Goal: Communication & Community: Answer question/provide support

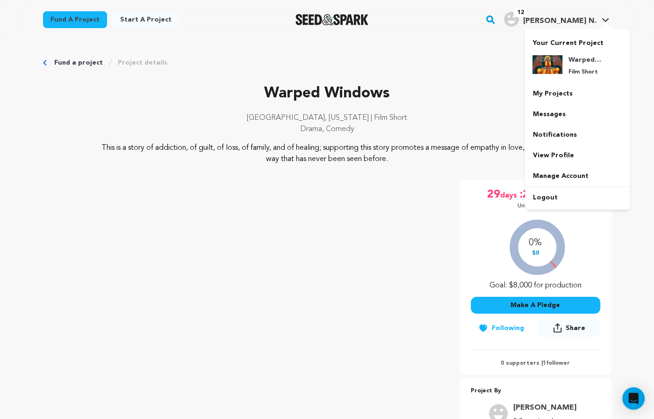
click at [553, 14] on div "12 VandeWalker N." at bounding box center [550, 19] width 92 height 15
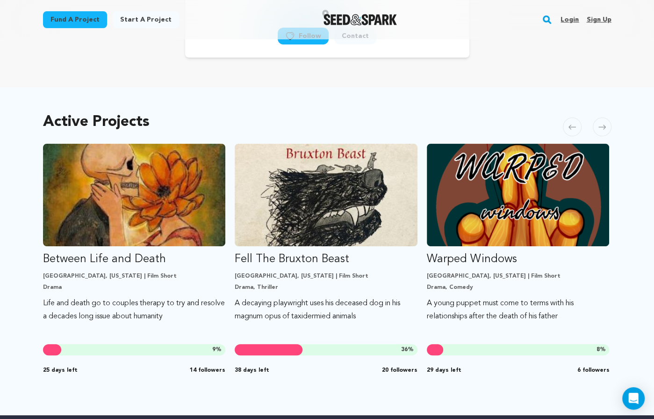
scroll to position [131, 0]
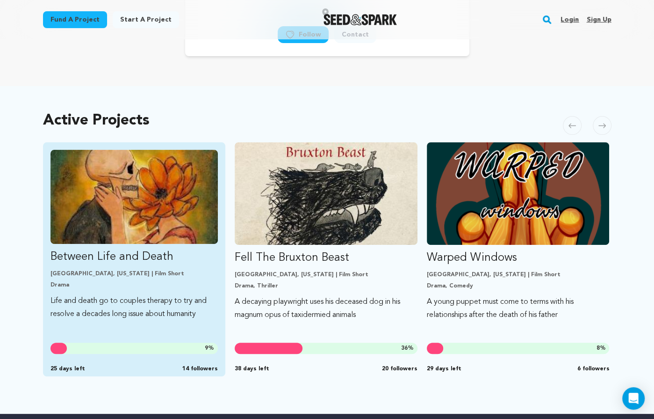
click at [140, 253] on p "Between Life and Death" at bounding box center [135, 256] width 168 height 15
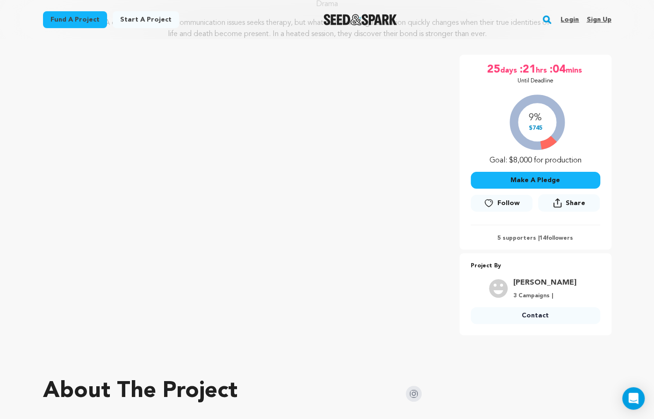
scroll to position [122, 0]
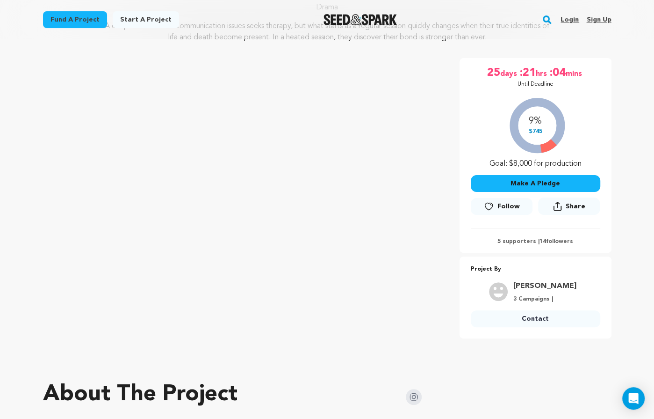
click at [516, 238] on p "5 supporters | 14 followers" at bounding box center [536, 241] width 130 height 7
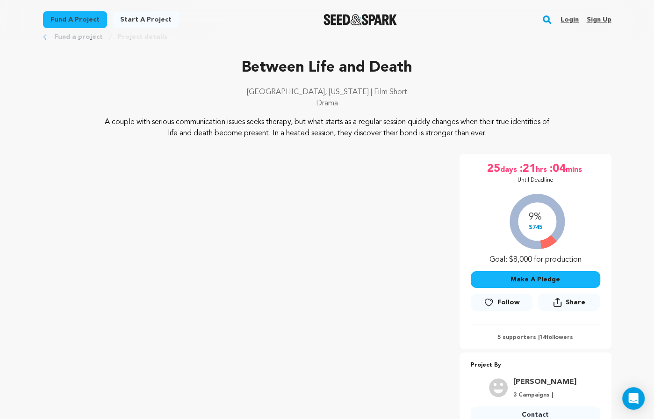
scroll to position [0, 0]
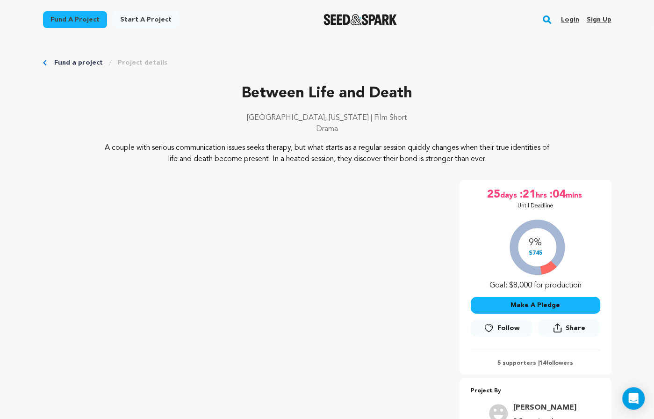
click at [564, 19] on link "Login" at bounding box center [570, 19] width 18 height 15
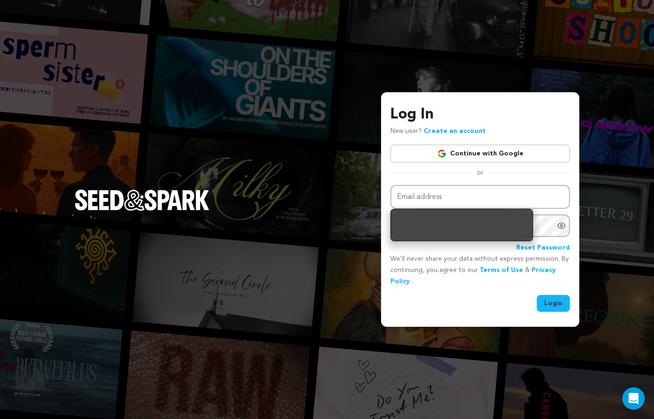
click at [508, 155] on link "Continue with Google" at bounding box center [480, 154] width 180 height 18
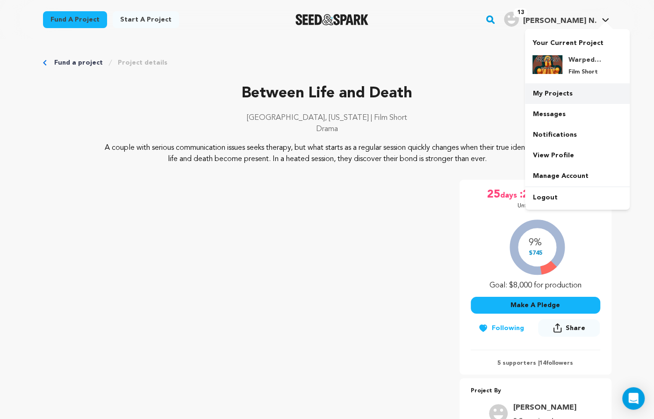
click at [554, 95] on link "My Projects" at bounding box center [577, 93] width 105 height 21
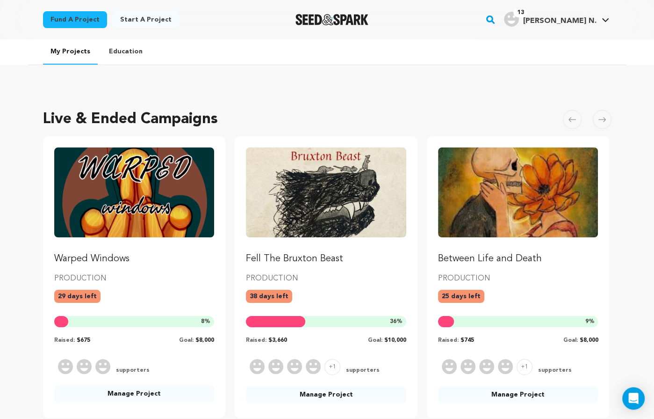
click at [113, 252] on p "Warped Windows" at bounding box center [134, 258] width 160 height 13
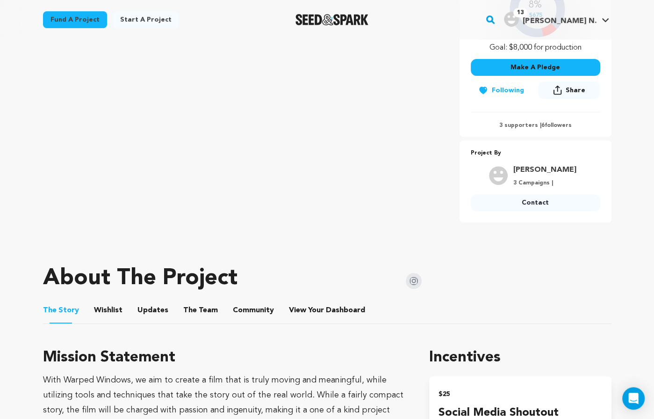
scroll to position [237, 0]
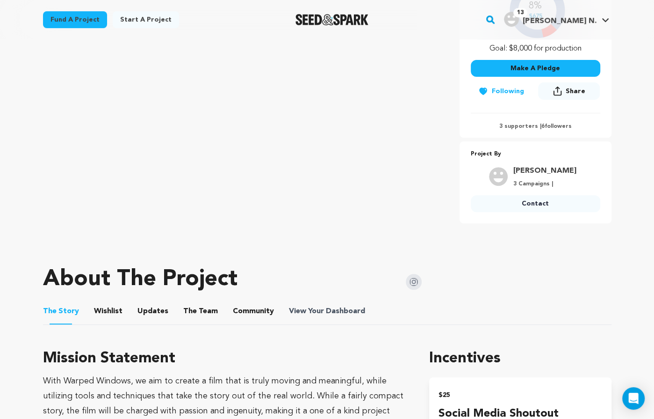
click at [314, 305] on span "View Your Dashboard" at bounding box center [328, 310] width 78 height 11
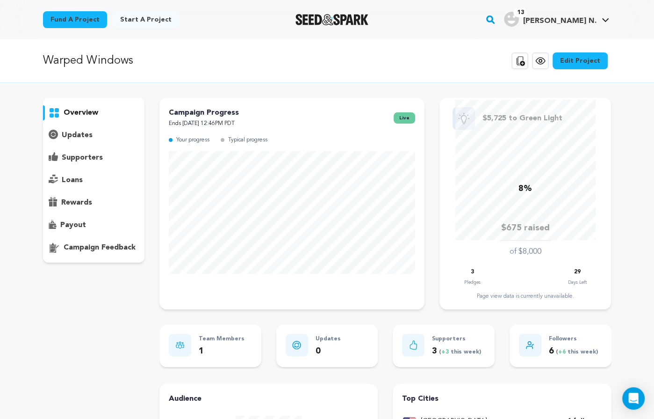
click at [84, 157] on p "supporters" at bounding box center [82, 157] width 41 height 11
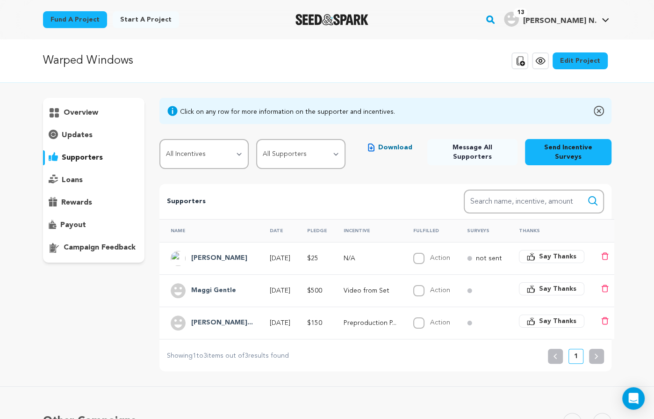
click at [233, 317] on h4 "Jennifer Holoha..." at bounding box center [222, 322] width 62 height 11
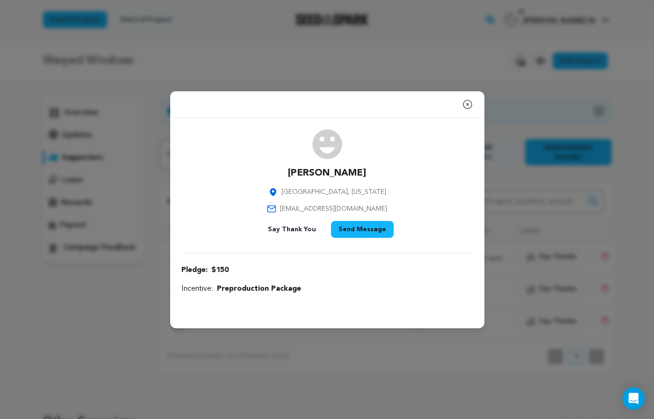
click at [471, 106] on icon "button" at bounding box center [467, 104] width 8 height 8
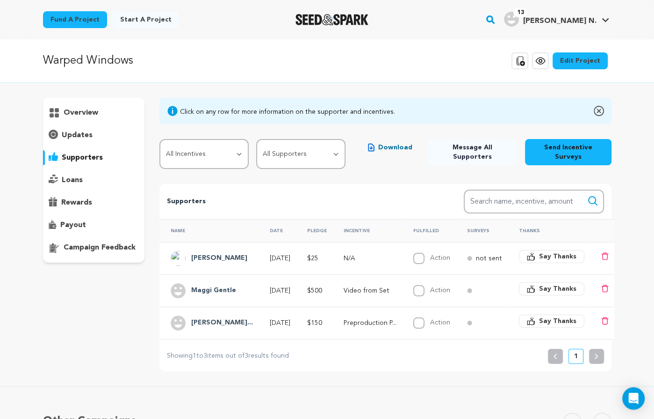
click at [367, 286] on p "Video from Set" at bounding box center [370, 290] width 53 height 9
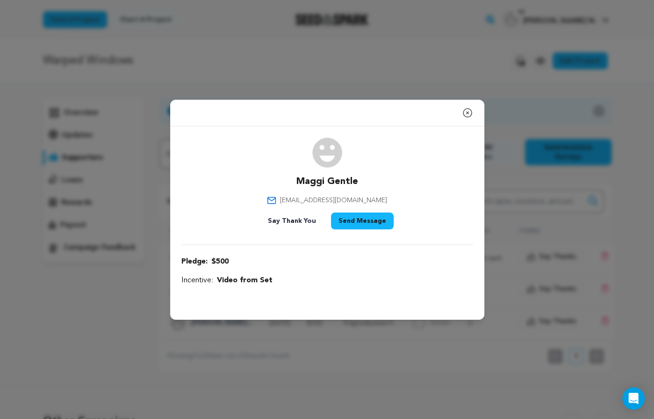
click at [468, 112] on icon "button" at bounding box center [467, 112] width 11 height 11
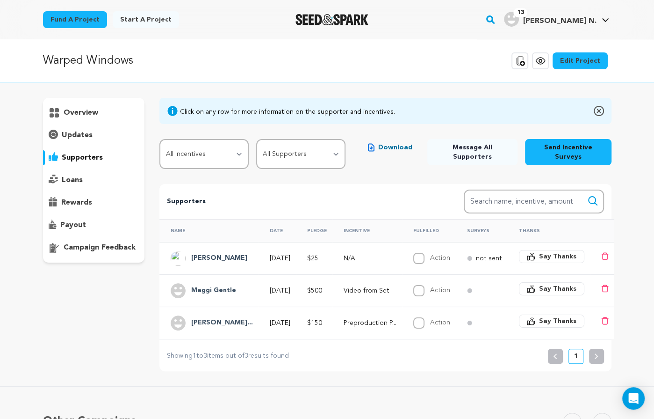
click at [586, 20] on span "[PERSON_NAME] N." at bounding box center [559, 20] width 73 height 7
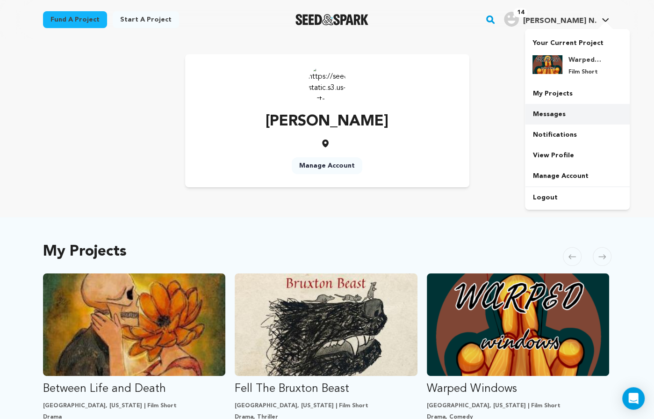
click at [562, 108] on link "Messages" at bounding box center [577, 114] width 105 height 21
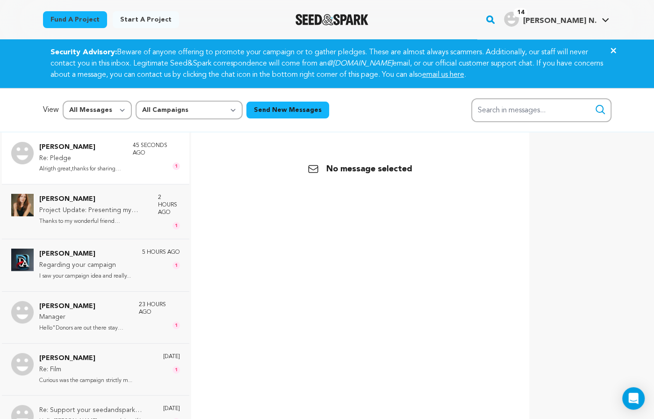
click at [106, 176] on div "[PERSON_NAME] Re: Pledge Alrigth great,thanks for sharing th... 45 seconds ago 1" at bounding box center [96, 157] width 188 height 51
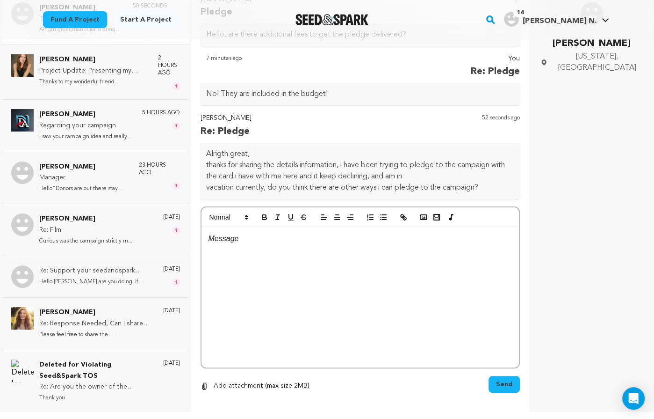
scroll to position [55, 0]
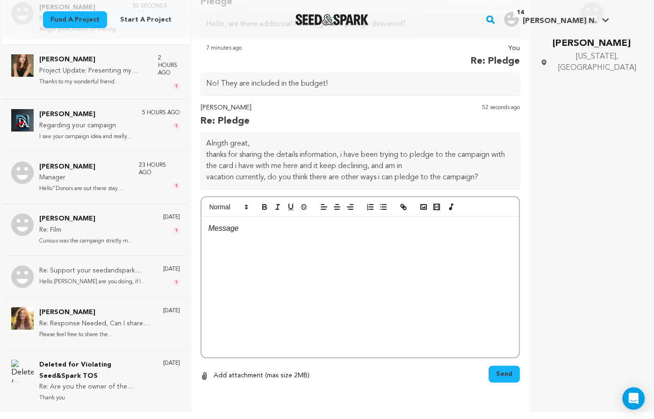
click at [231, 233] on p at bounding box center [361, 228] width 304 height 12
click at [505, 372] on span "Send" at bounding box center [504, 373] width 16 height 9
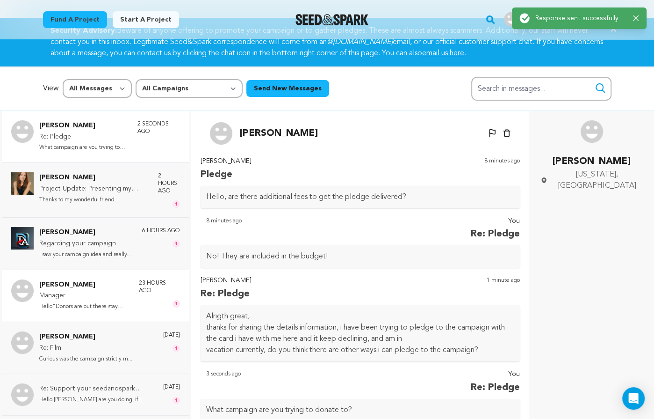
scroll to position [0, 0]
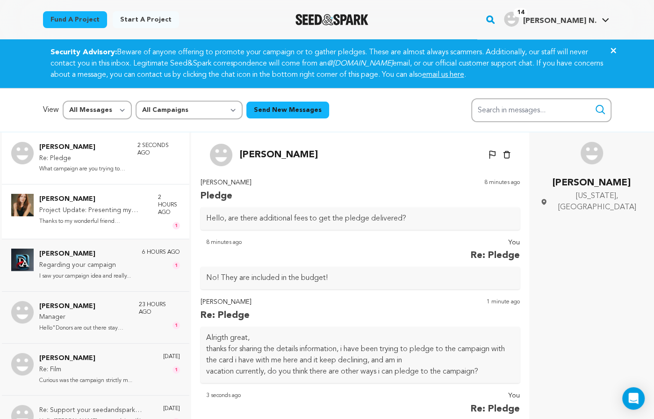
click at [117, 213] on p "Project Update: Presenting my studio logo & project updates!" at bounding box center [93, 210] width 109 height 11
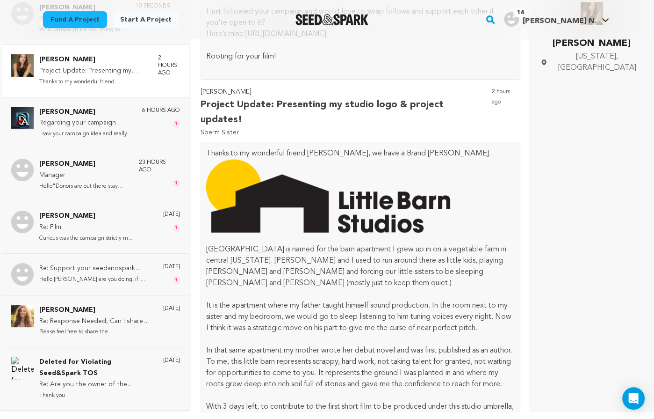
scroll to position [1205, 0]
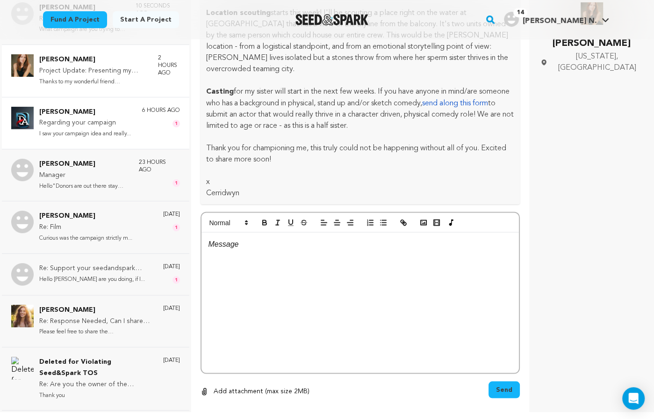
click at [91, 129] on p "I saw your campaign idea and really..." at bounding box center [85, 134] width 92 height 11
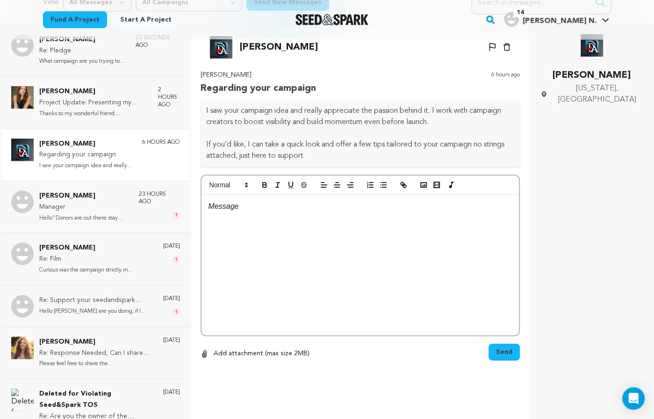
scroll to position [94, 0]
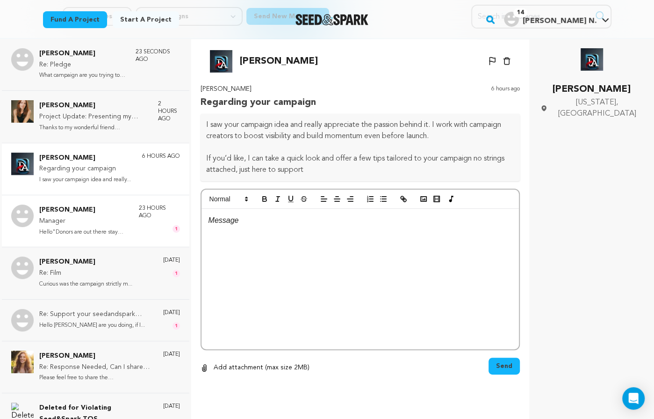
click at [90, 220] on p "Manager" at bounding box center [84, 221] width 90 height 11
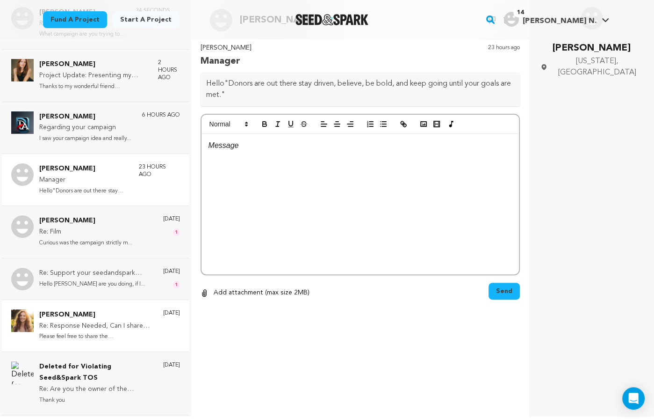
scroll to position [139, 0]
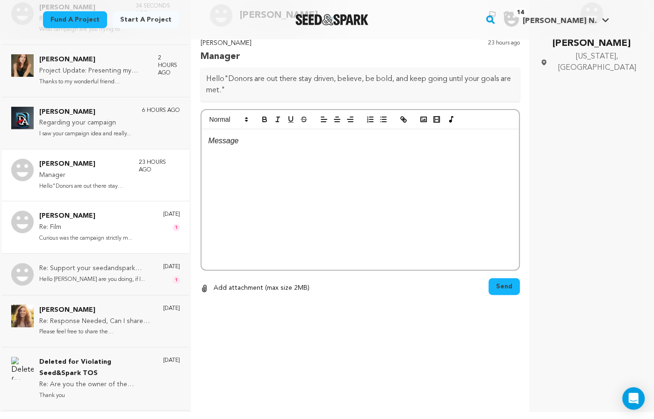
click at [72, 236] on p "Curious was the campaign strictly m..." at bounding box center [85, 238] width 93 height 11
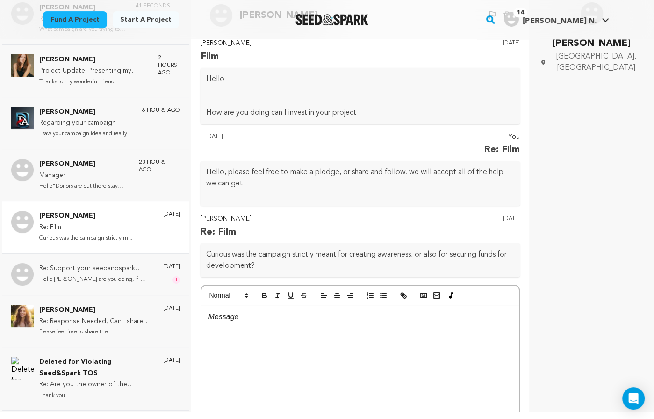
scroll to position [24, 0]
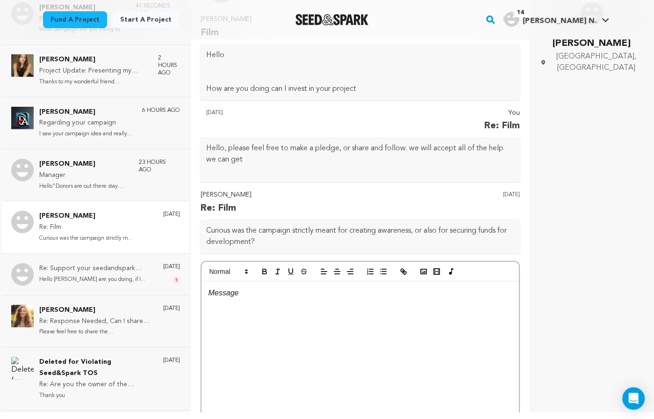
click at [246, 289] on p at bounding box center [361, 293] width 304 height 12
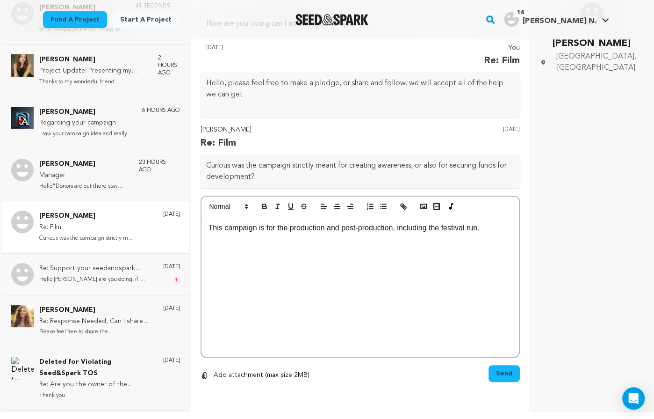
click at [503, 375] on span "Send" at bounding box center [504, 373] width 16 height 9
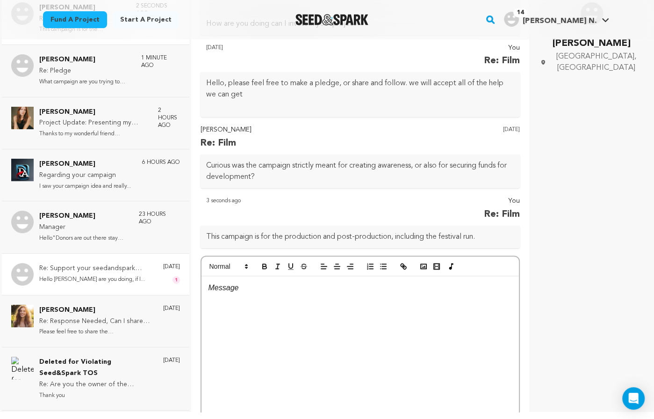
scroll to position [0, 0]
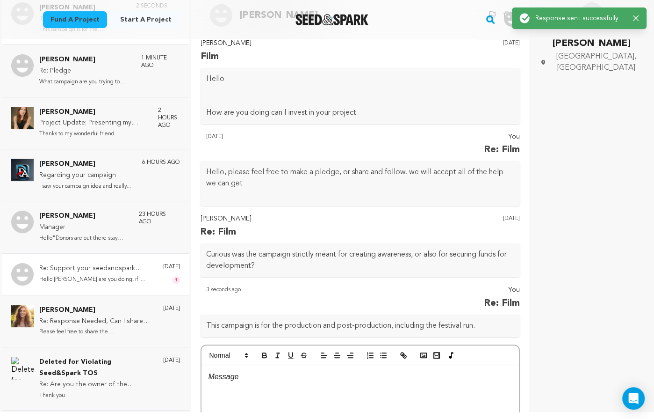
click at [104, 285] on div "Re: Support your seedandspark campaign Hello VandeHow are you doing, if I..." at bounding box center [96, 274] width 115 height 22
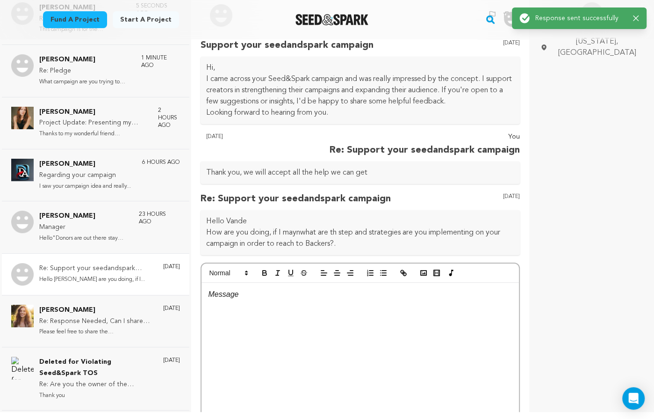
scroll to position [66, 0]
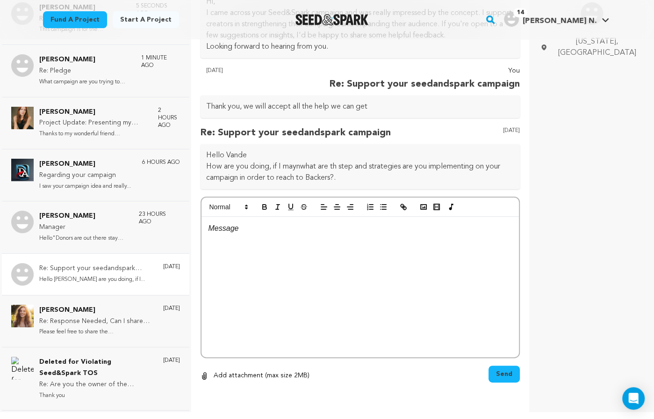
click at [257, 236] on div at bounding box center [361, 287] width 318 height 140
click at [496, 370] on button "Send" at bounding box center [504, 373] width 31 height 17
click at [114, 94] on div "Yvette Orrson Re: Pledge What campaign are you trying to don... 1 minute ago" at bounding box center [96, 70] width 188 height 52
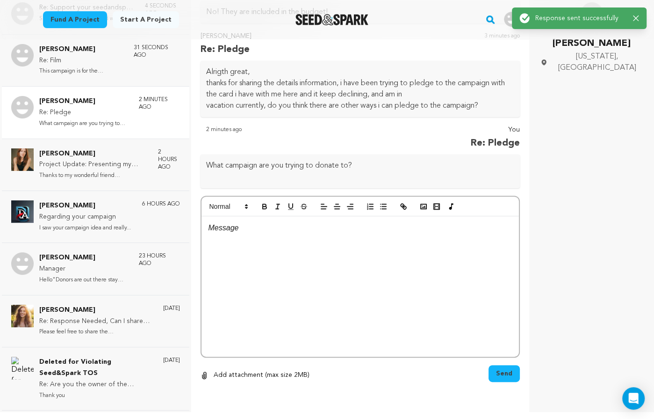
scroll to position [126, 0]
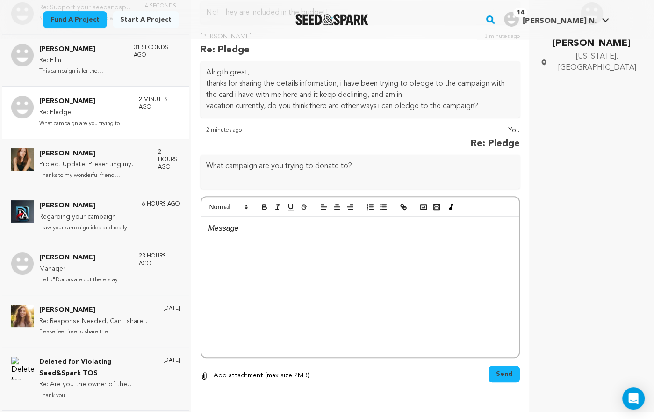
click at [92, 103] on p "Yvette Orrson" at bounding box center [84, 101] width 90 height 11
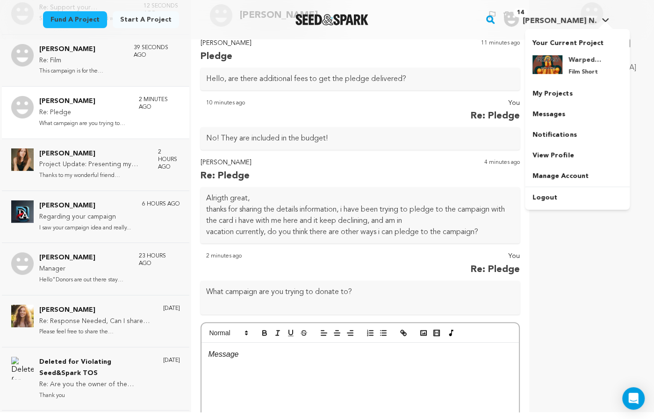
click at [591, 21] on span "[PERSON_NAME] N." at bounding box center [559, 20] width 73 height 7
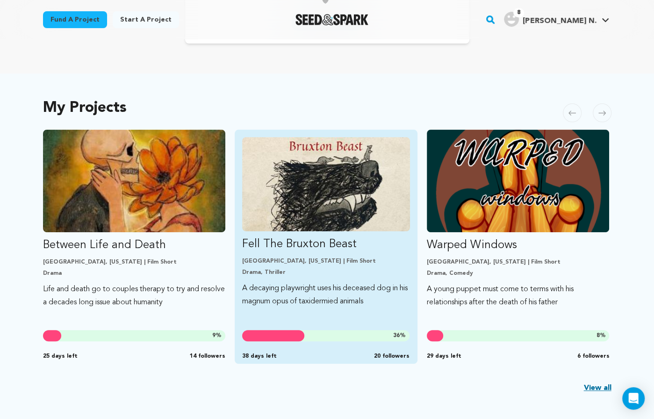
scroll to position [145, 0]
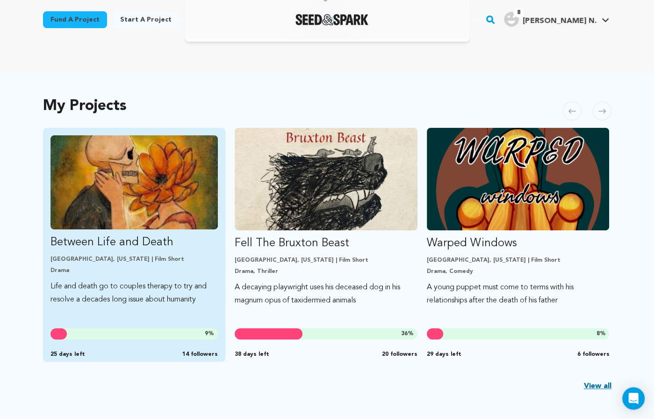
click at [95, 253] on link "Between Life and Death [GEOGRAPHIC_DATA], [US_STATE] | Film Short Drama Life an…" at bounding box center [135, 220] width 168 height 171
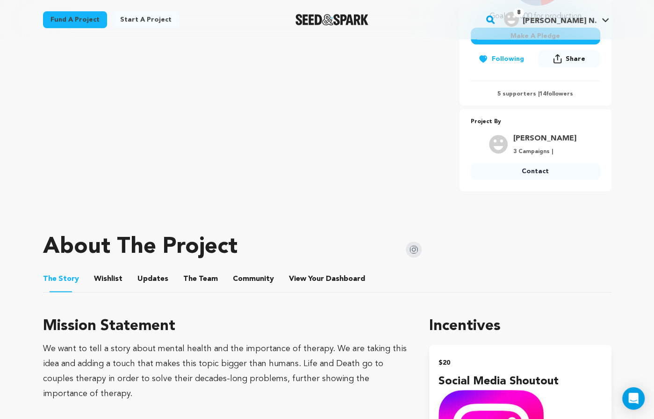
scroll to position [302, 0]
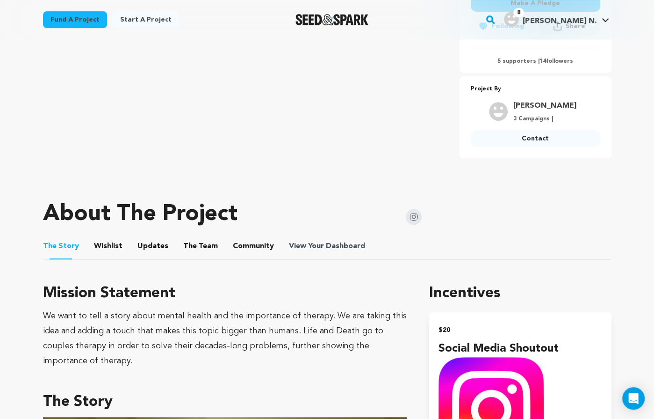
click at [318, 241] on span "View Your Dashboard" at bounding box center [328, 245] width 78 height 11
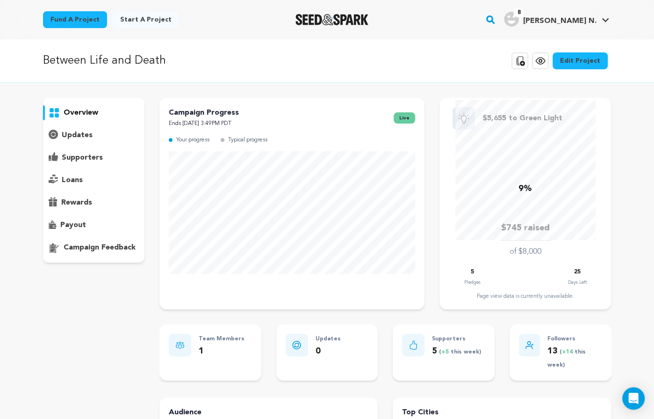
click at [78, 159] on p "supporters" at bounding box center [82, 157] width 41 height 11
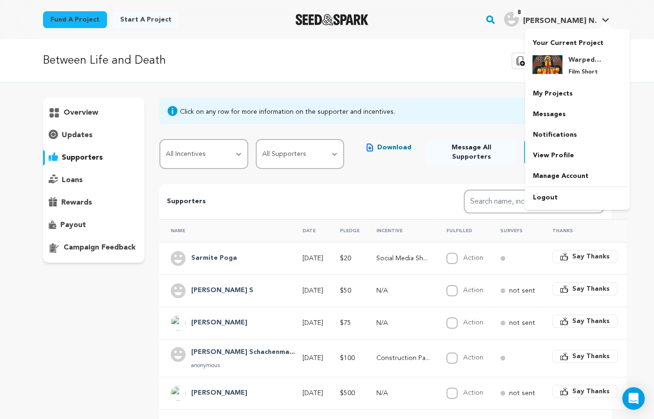
click at [573, 21] on span "[PERSON_NAME] N." at bounding box center [559, 20] width 73 height 7
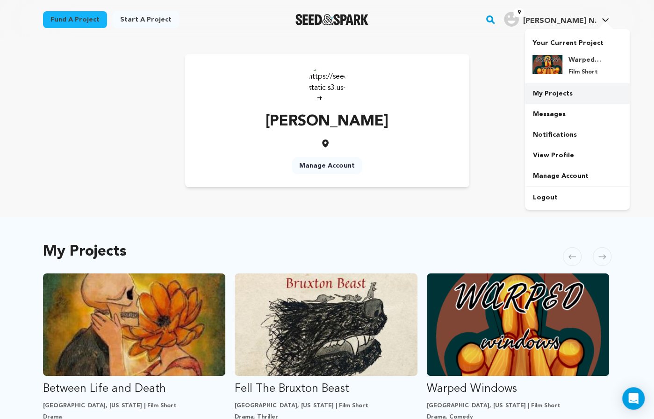
click at [565, 93] on link "My Projects" at bounding box center [577, 93] width 105 height 21
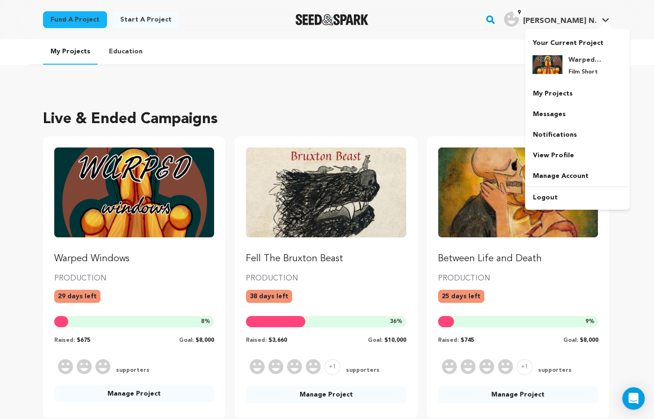
click at [571, 13] on div "9 [PERSON_NAME] N." at bounding box center [550, 19] width 92 height 15
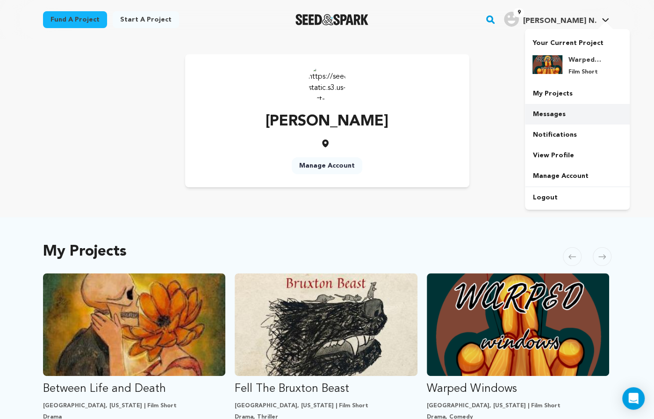
click at [559, 109] on link "Messages" at bounding box center [577, 114] width 105 height 21
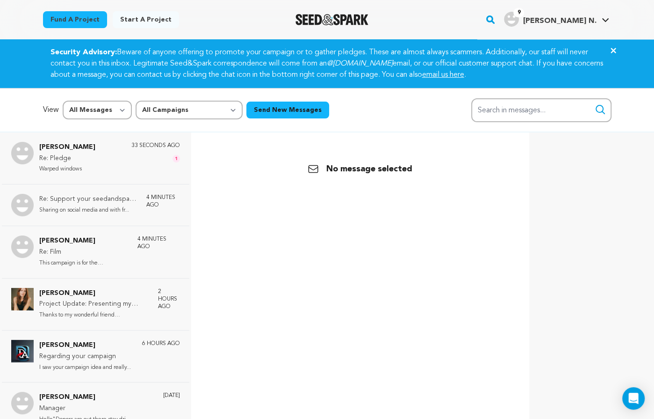
scroll to position [27, 0]
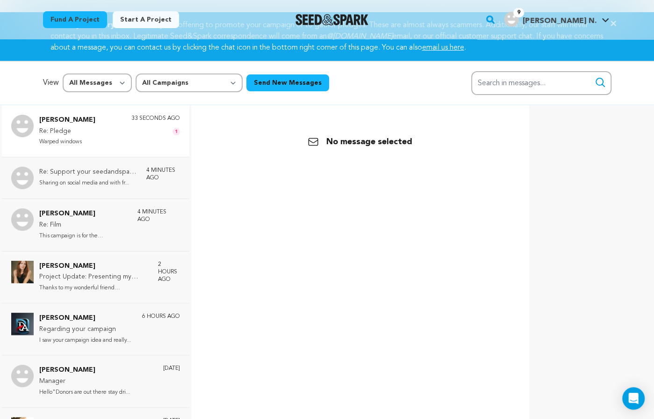
click at [63, 126] on p "Re: Pledge" at bounding box center [67, 131] width 56 height 11
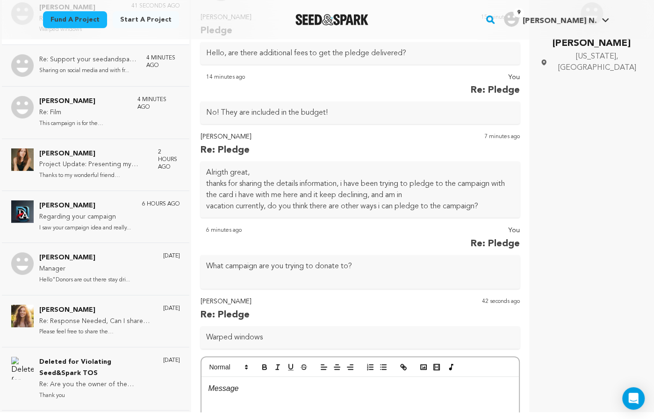
scroll to position [186, 0]
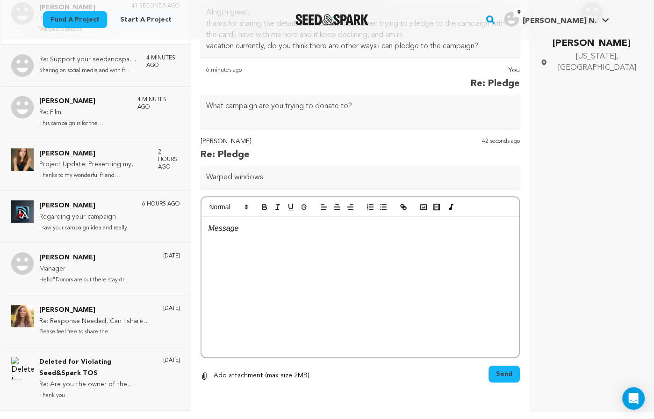
click at [270, 251] on div at bounding box center [361, 287] width 318 height 140
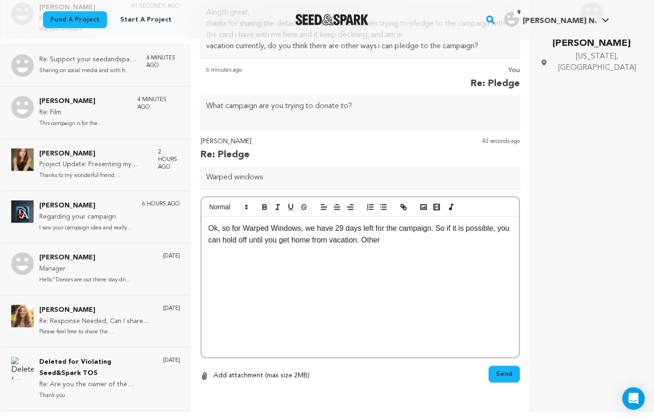
click at [433, 244] on p "Ok, so for Warped Windows, we have 29 days left for the campaign. So if it is p…" at bounding box center [361, 234] width 304 height 24
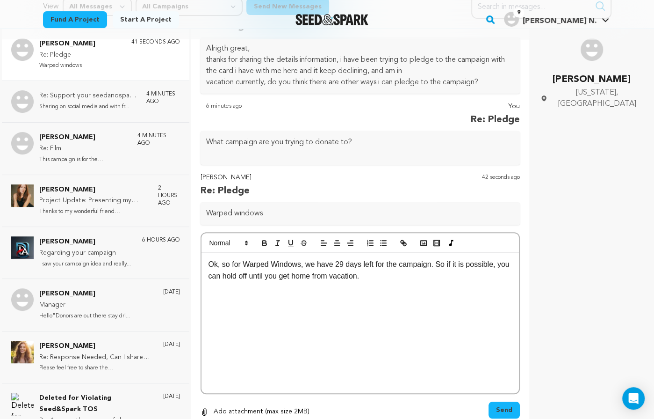
scroll to position [107, 0]
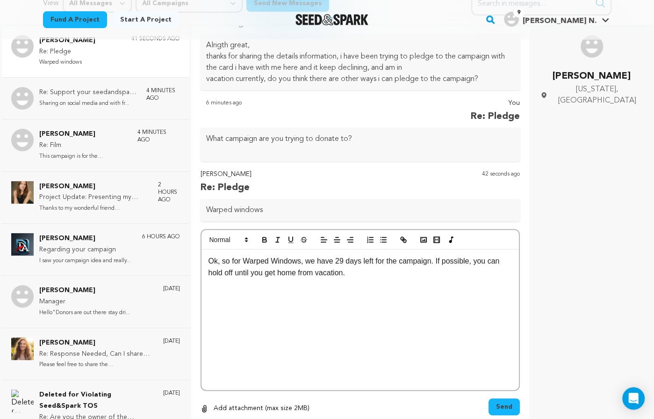
click at [356, 279] on div "Ok, so for Warped Windows, we have 29 days left for the campaign. If possible, …" at bounding box center [361, 319] width 318 height 140
click at [505, 404] on span "Send" at bounding box center [504, 406] width 16 height 9
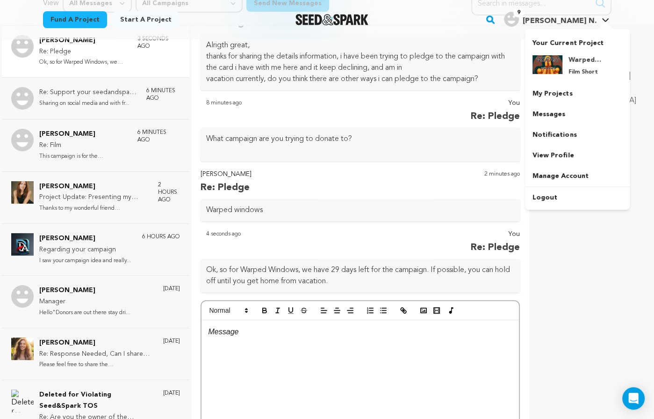
click at [559, 23] on span "[PERSON_NAME] N." at bounding box center [559, 20] width 73 height 7
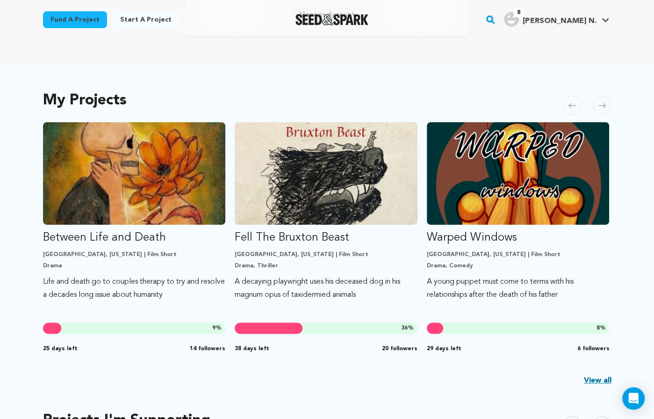
scroll to position [151, 0]
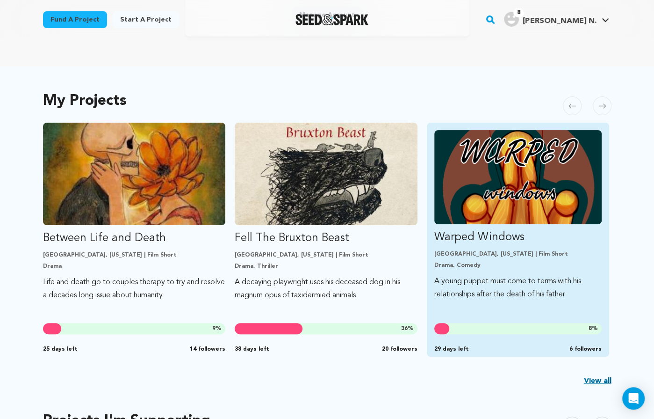
click at [488, 241] on p "Warped Windows" at bounding box center [518, 237] width 168 height 15
click at [488, 243] on p "Warped Windows" at bounding box center [518, 237] width 168 height 15
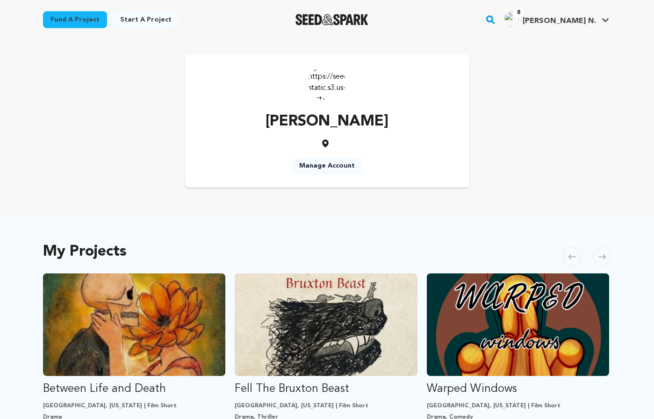
scroll to position [151, 0]
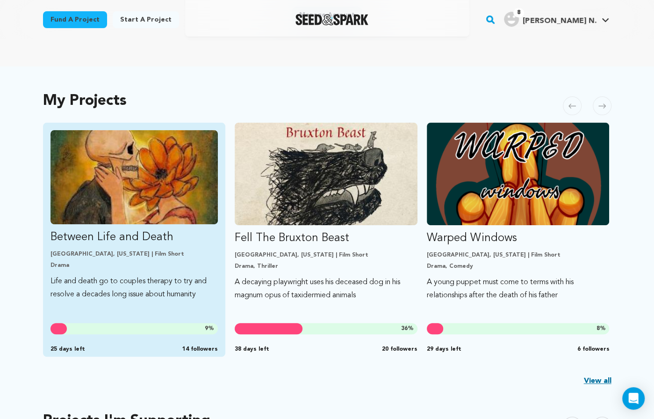
click at [123, 242] on p "Between Life and Death" at bounding box center [135, 237] width 168 height 15
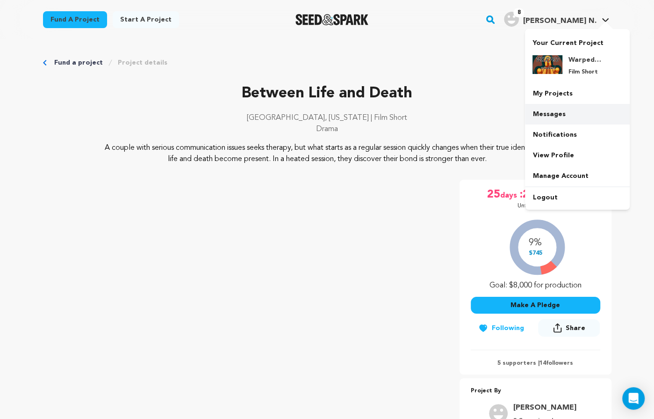
click at [569, 110] on link "Messages" at bounding box center [577, 114] width 105 height 21
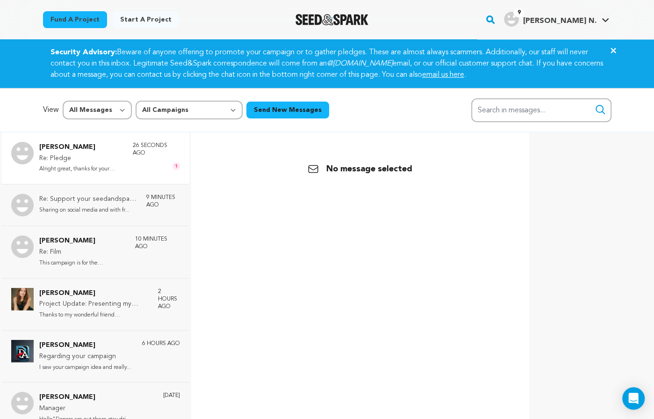
click at [98, 158] on p "Re: Pledge" at bounding box center [81, 158] width 84 height 11
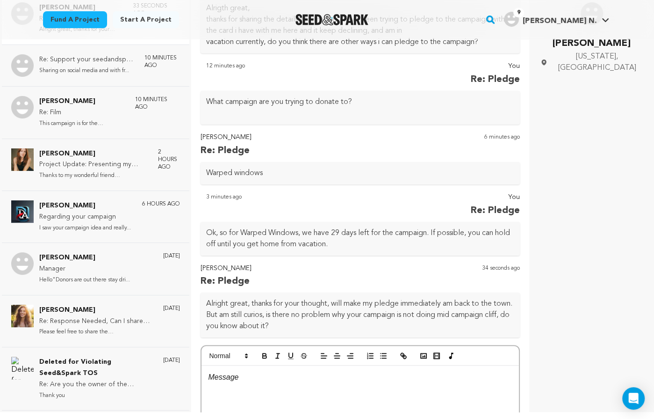
scroll to position [350, 0]
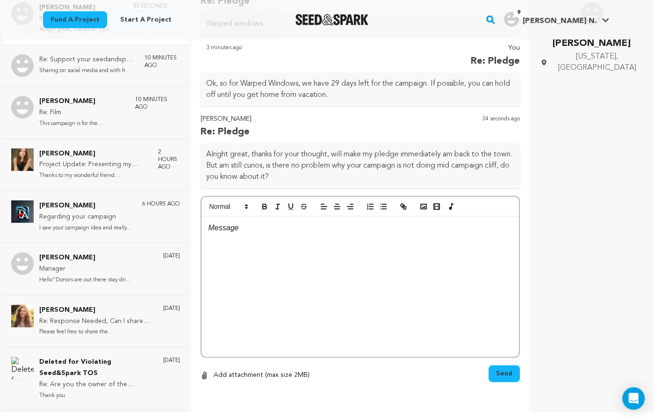
click at [318, 244] on div at bounding box center [361, 286] width 318 height 140
click at [509, 376] on span "Send" at bounding box center [504, 373] width 16 height 9
